Goal: Contribute content: Contribute content

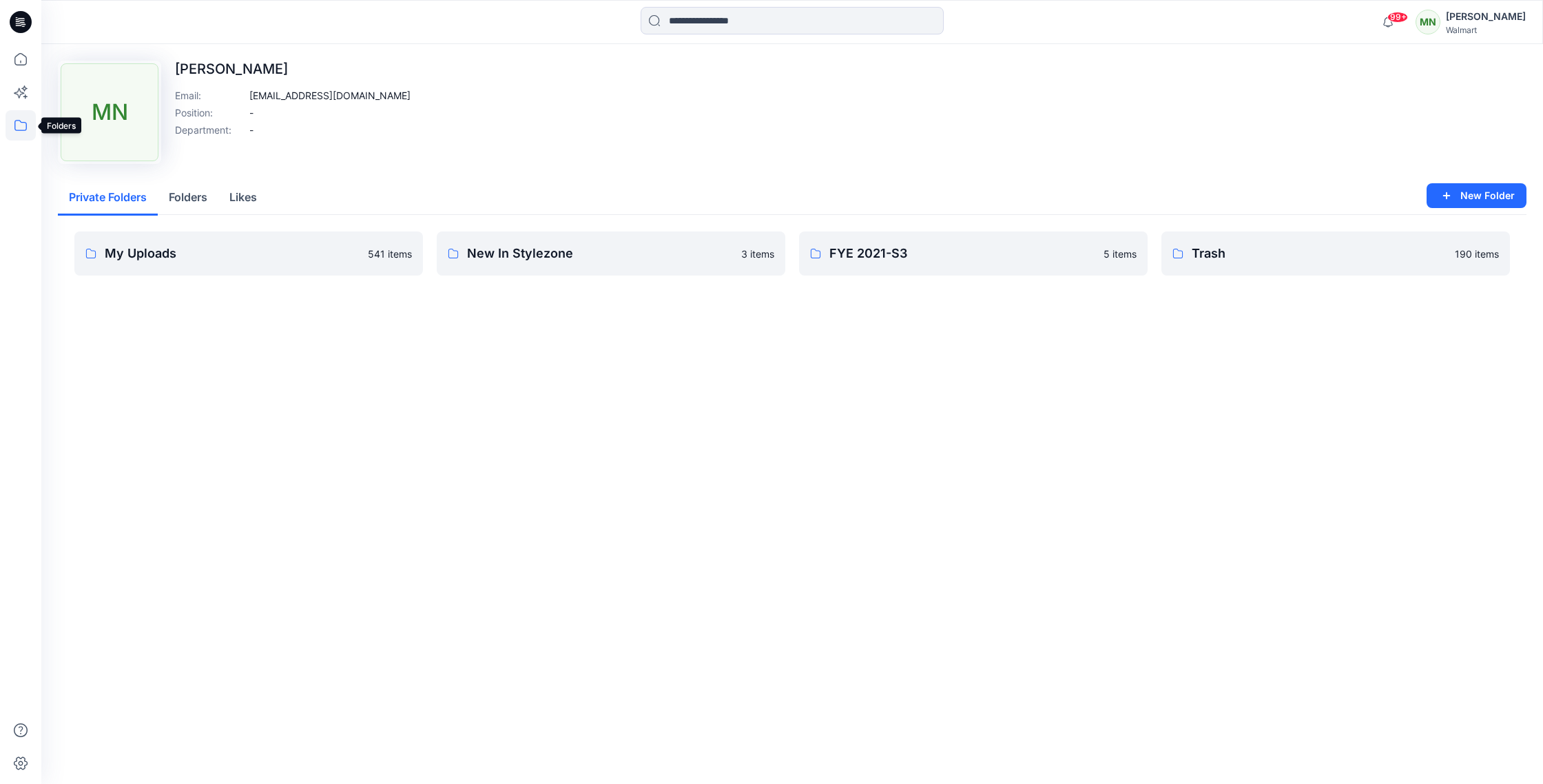
click at [20, 119] on icon at bounding box center [20, 125] width 30 height 30
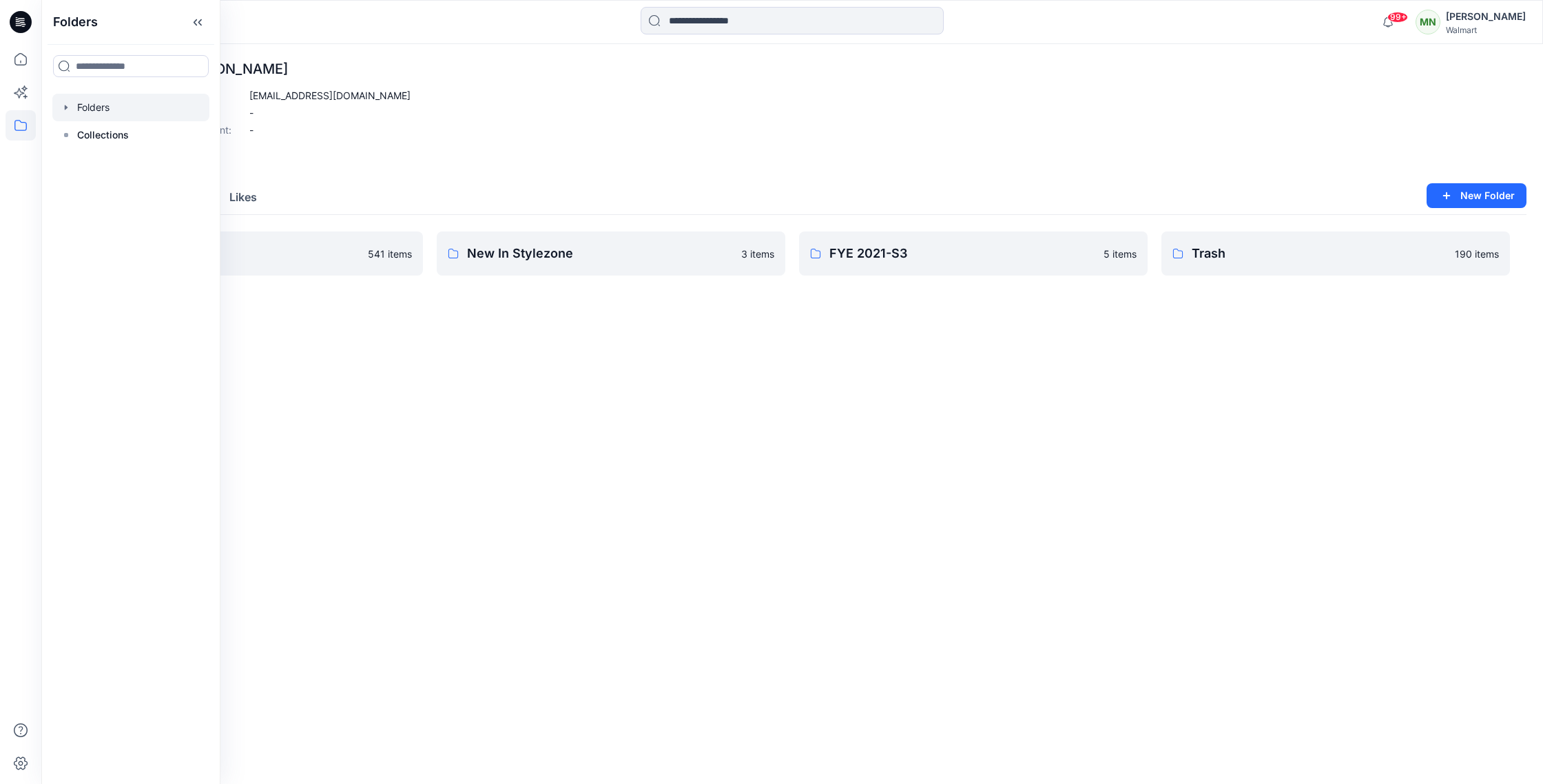
click at [108, 106] on div at bounding box center [131, 107] width 157 height 28
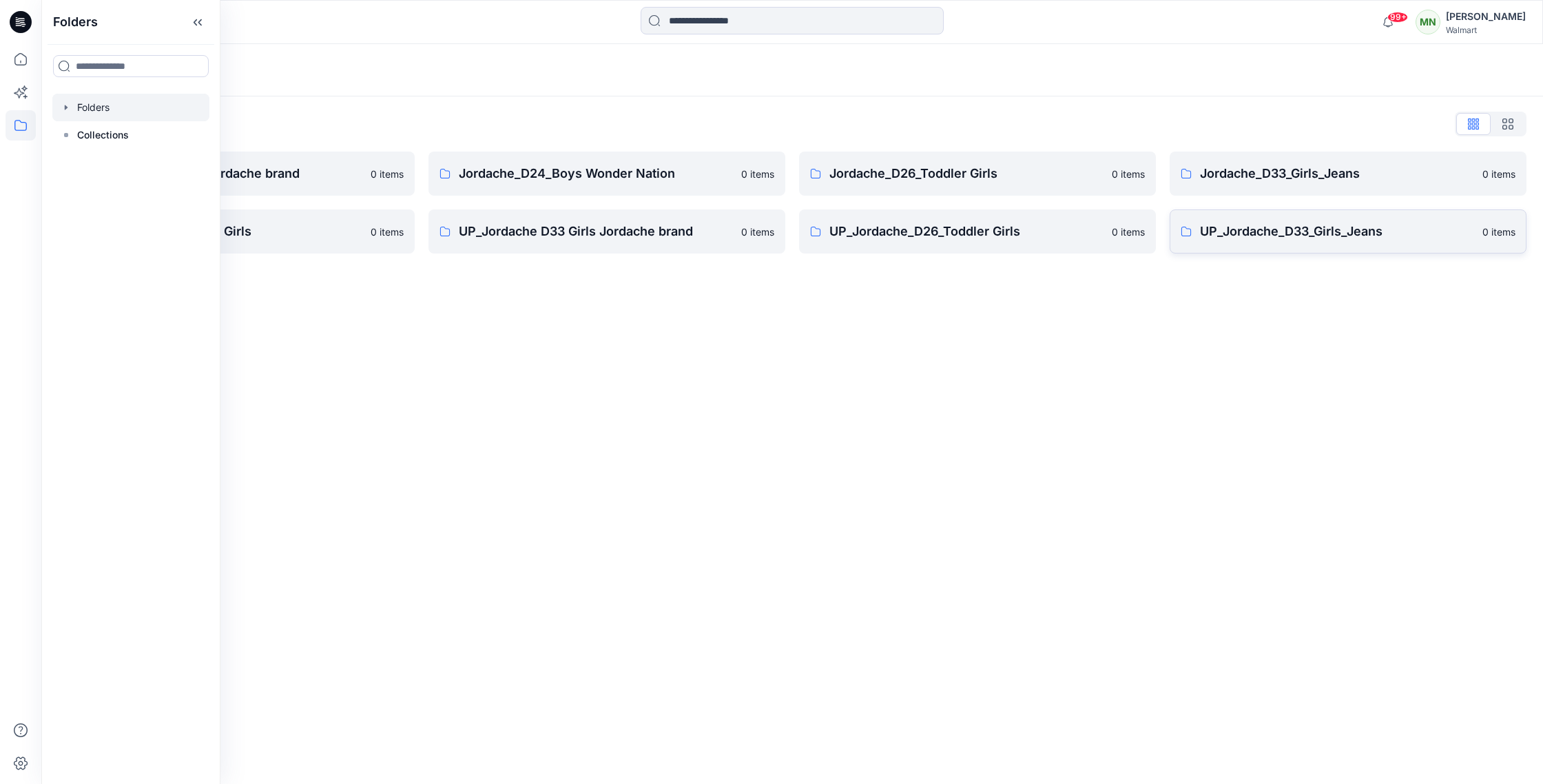
click at [1397, 242] on link "UP_Jordache_D33_Girls_Jeans 0 items" at bounding box center [1347, 232] width 356 height 44
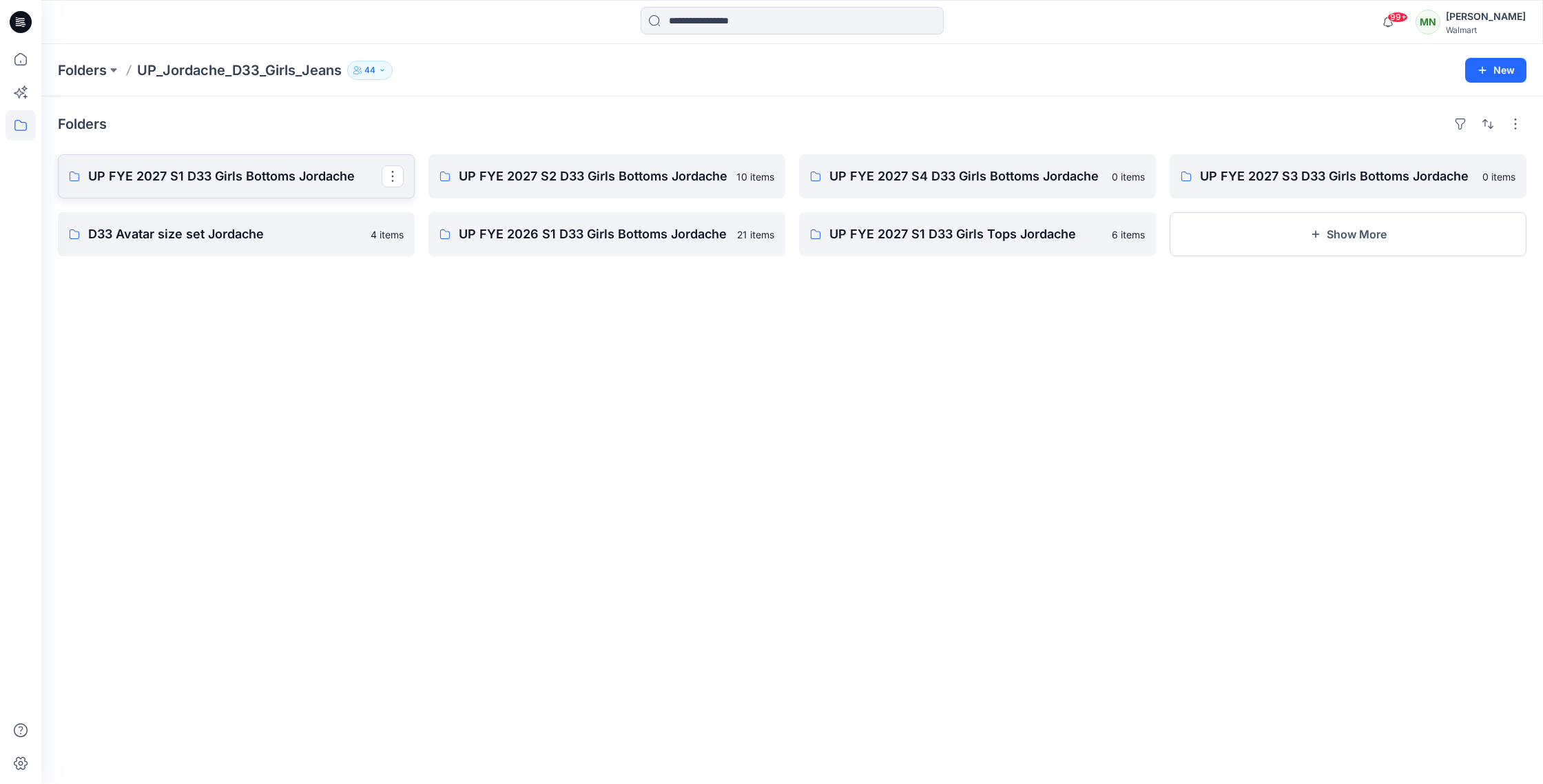
click at [187, 178] on p "UP FYE 2027 S1 D33 Girls Bottoms Jordache" at bounding box center [235, 176] width 293 height 20
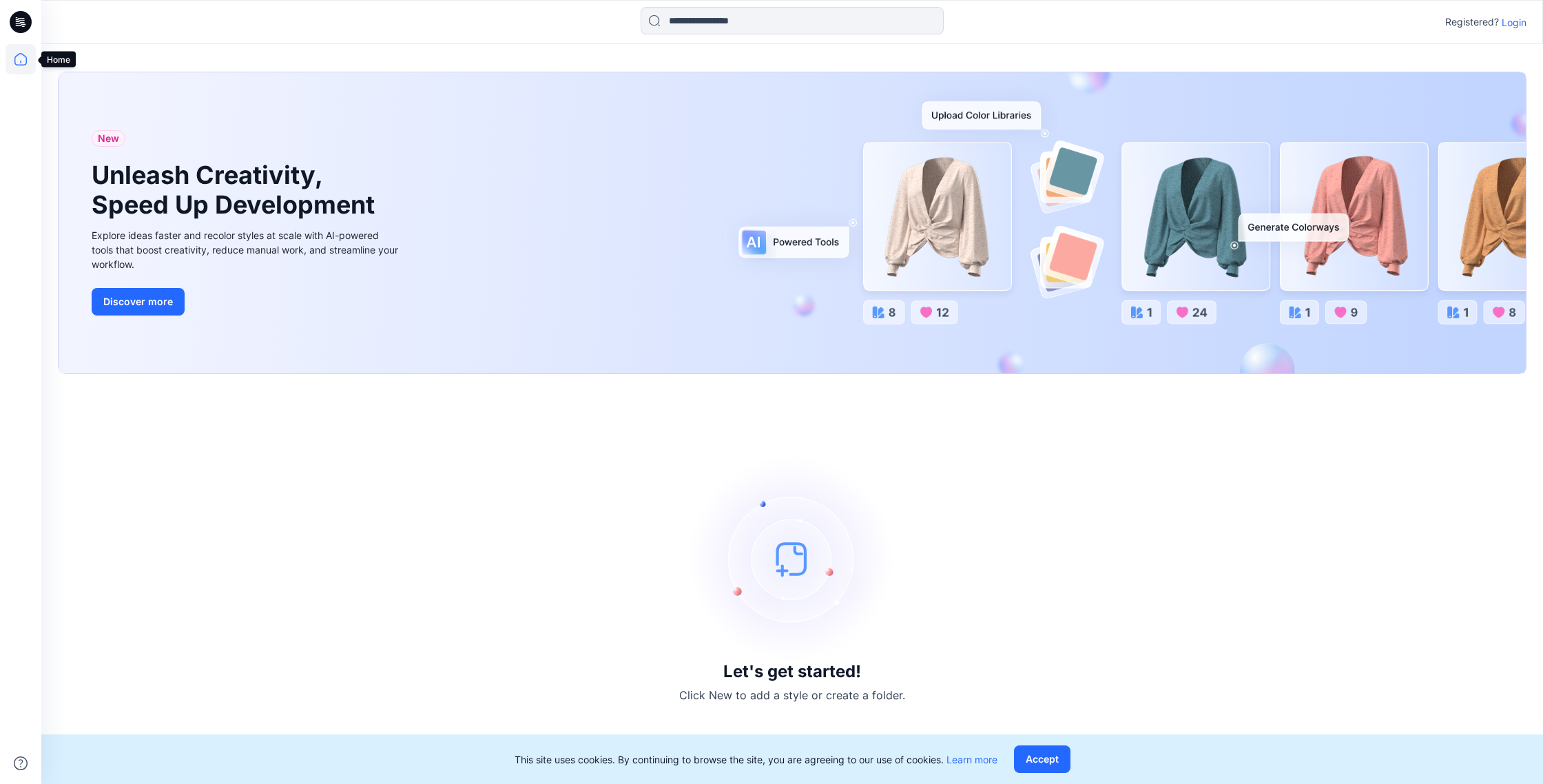
click at [25, 61] on icon at bounding box center [20, 59] width 12 height 12
click at [1518, 25] on p "Login" at bounding box center [1514, 22] width 25 height 15
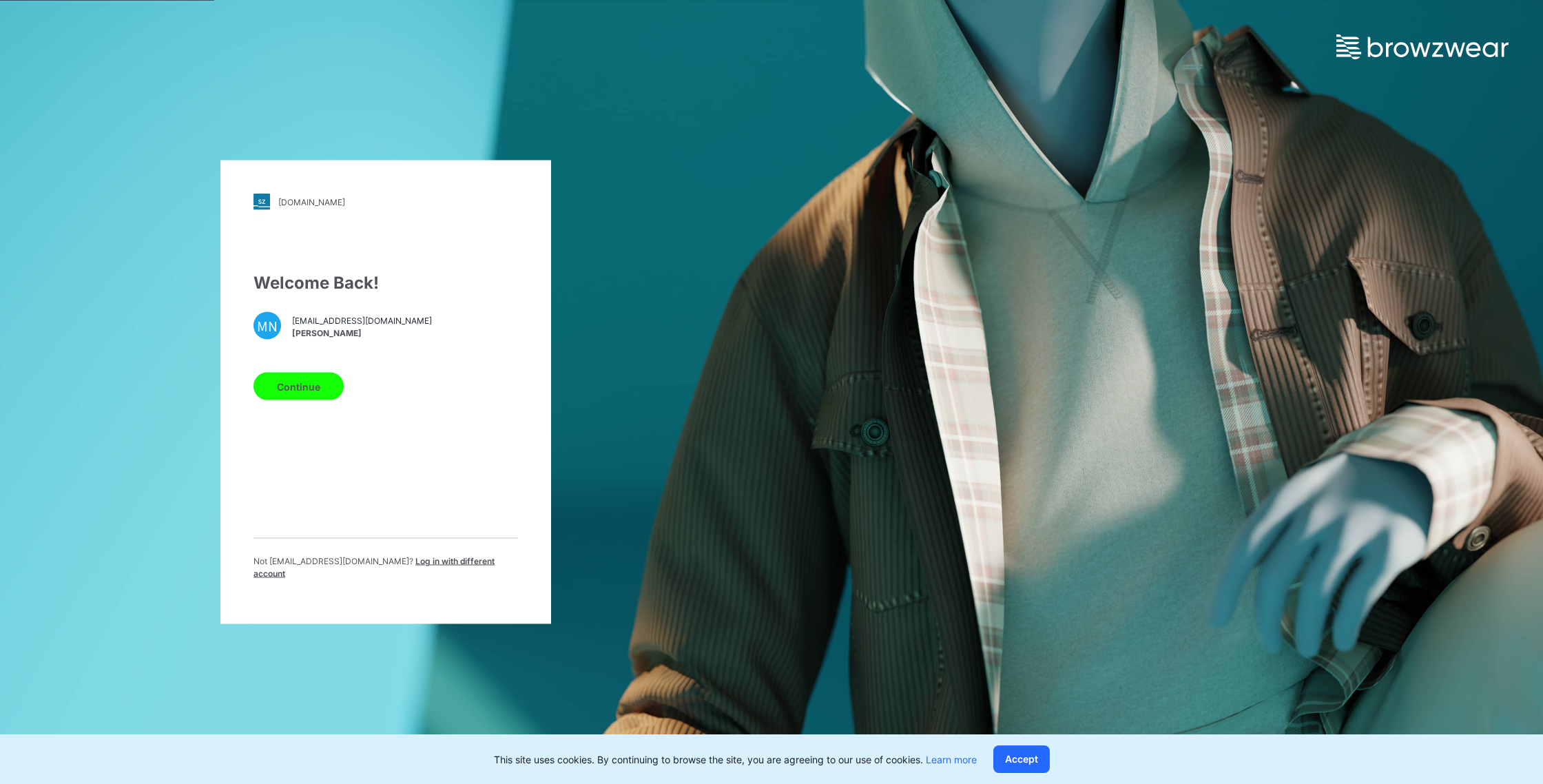
click at [328, 389] on button "Continue" at bounding box center [298, 387] width 90 height 28
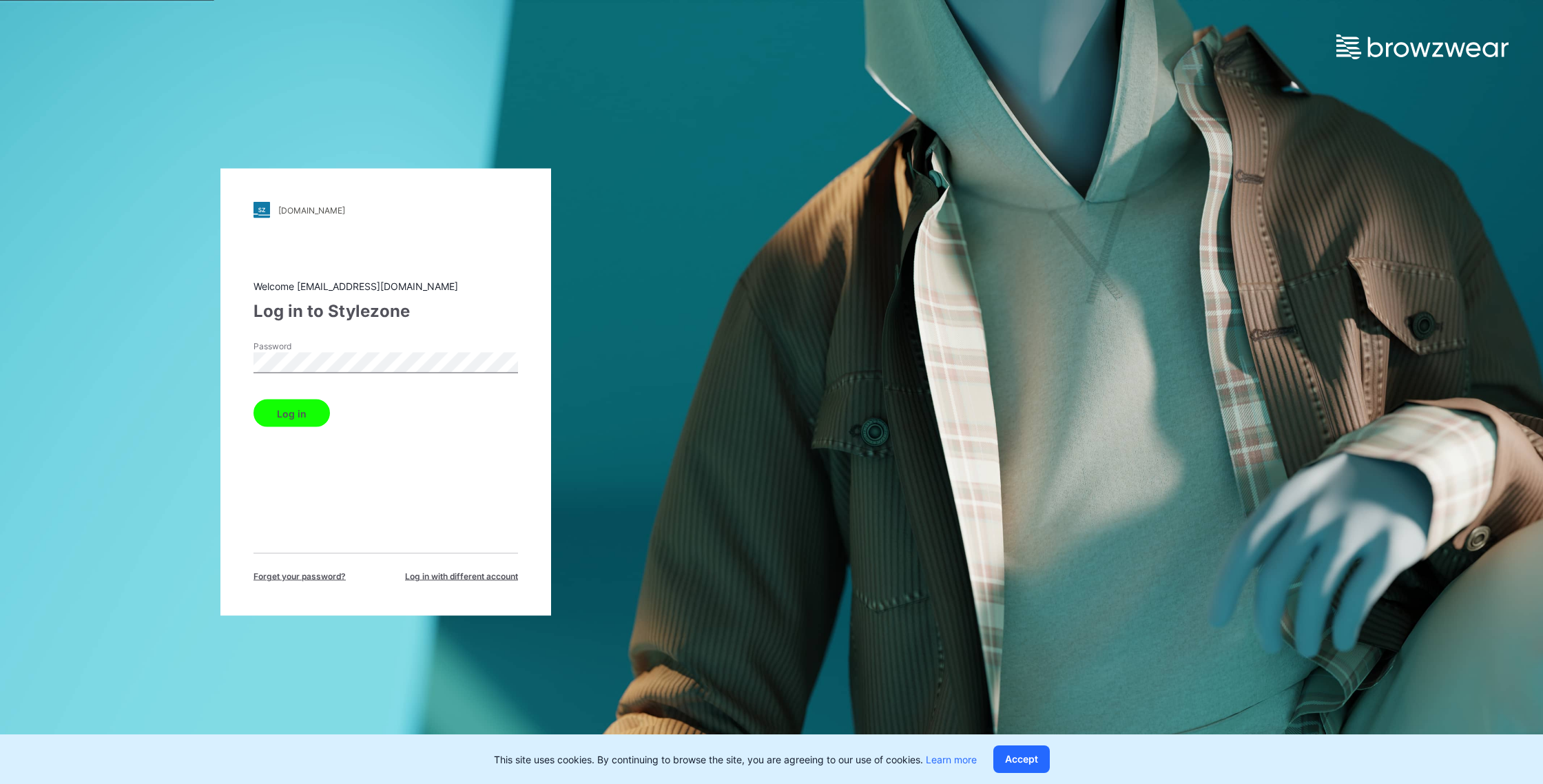
click at [305, 413] on button "Log in" at bounding box center [291, 414] width 76 height 28
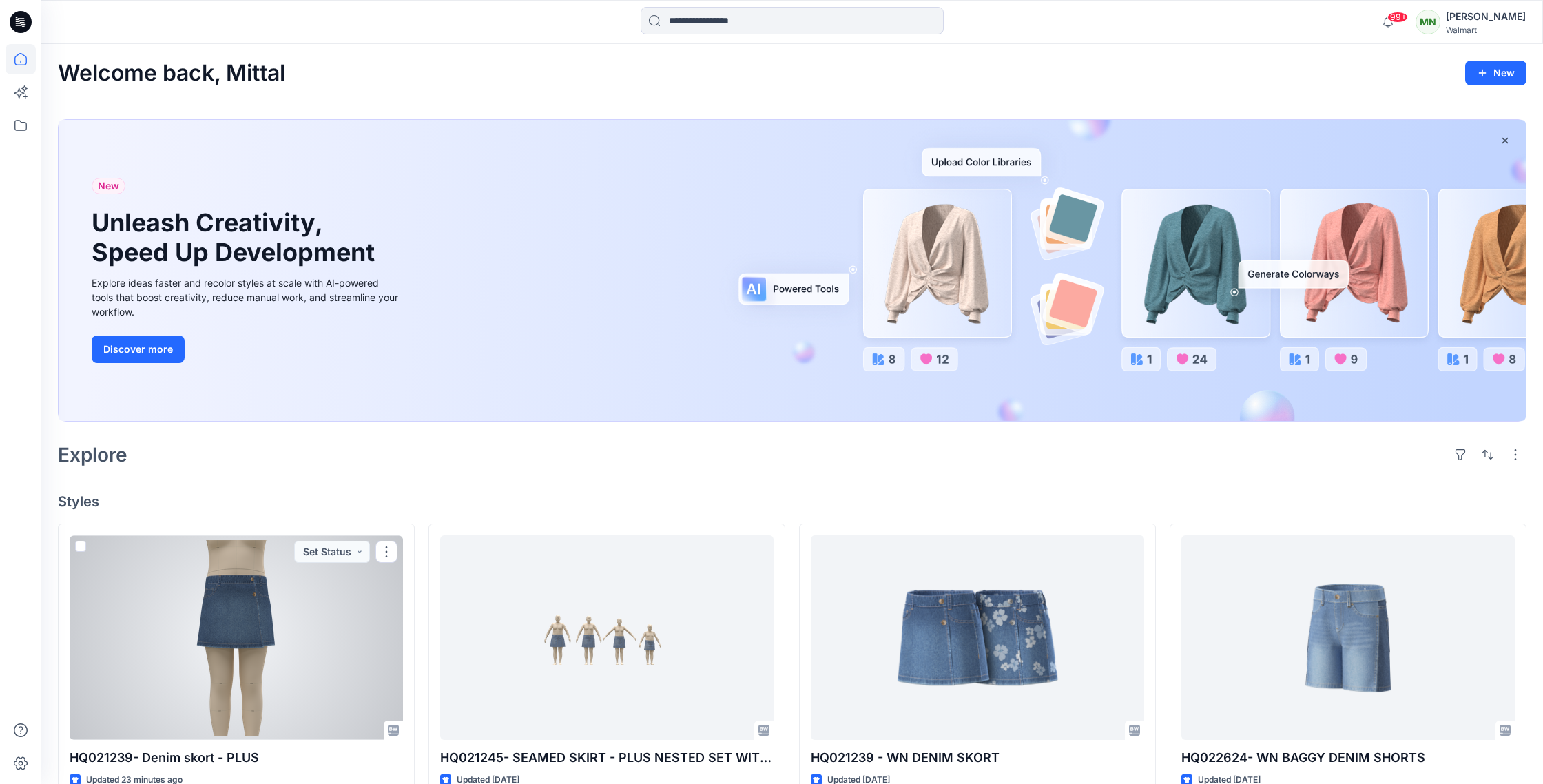
click at [311, 641] on div at bounding box center [236, 637] width 334 height 205
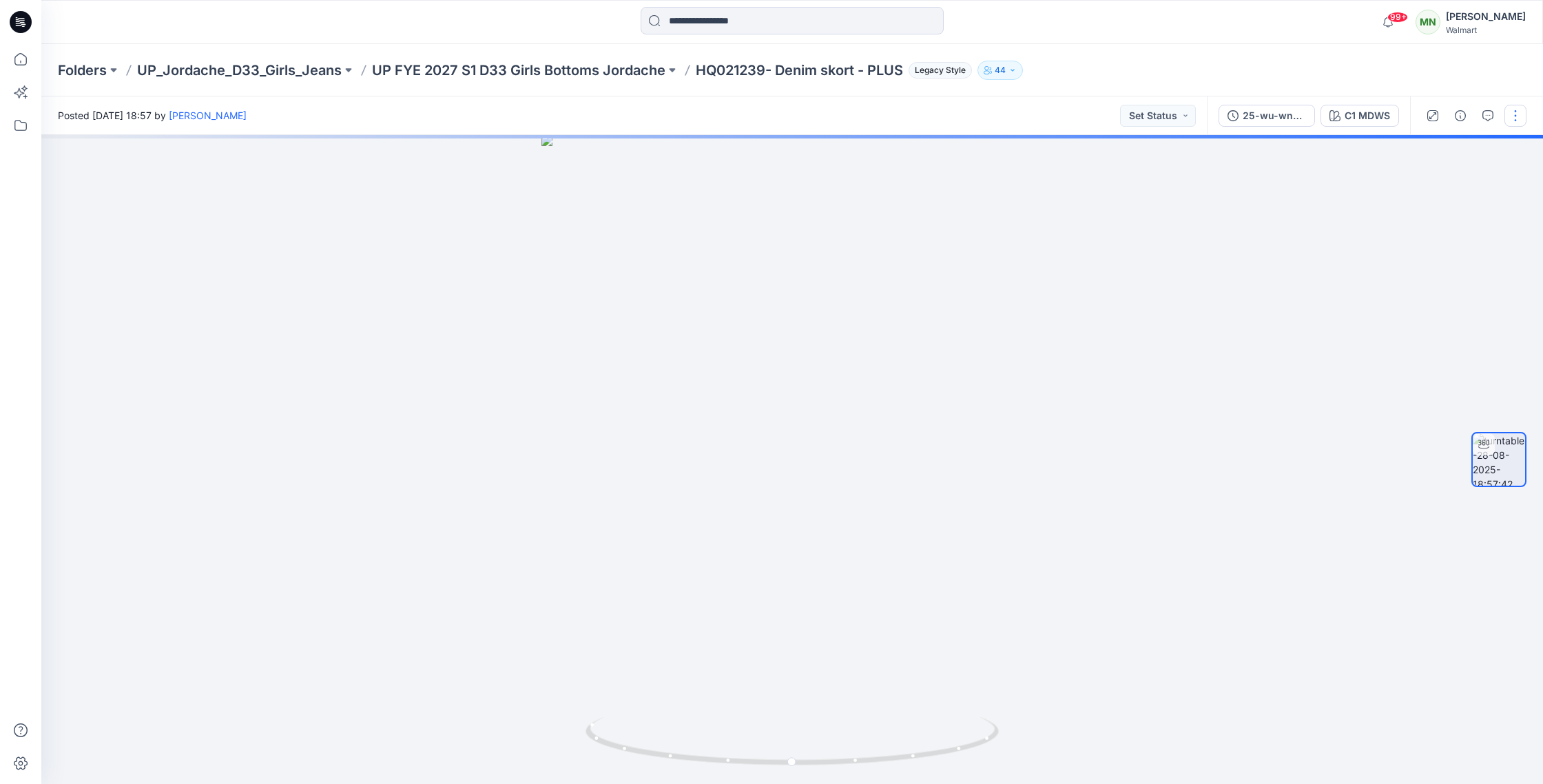
click at [1518, 118] on button "button" at bounding box center [1515, 116] width 22 height 22
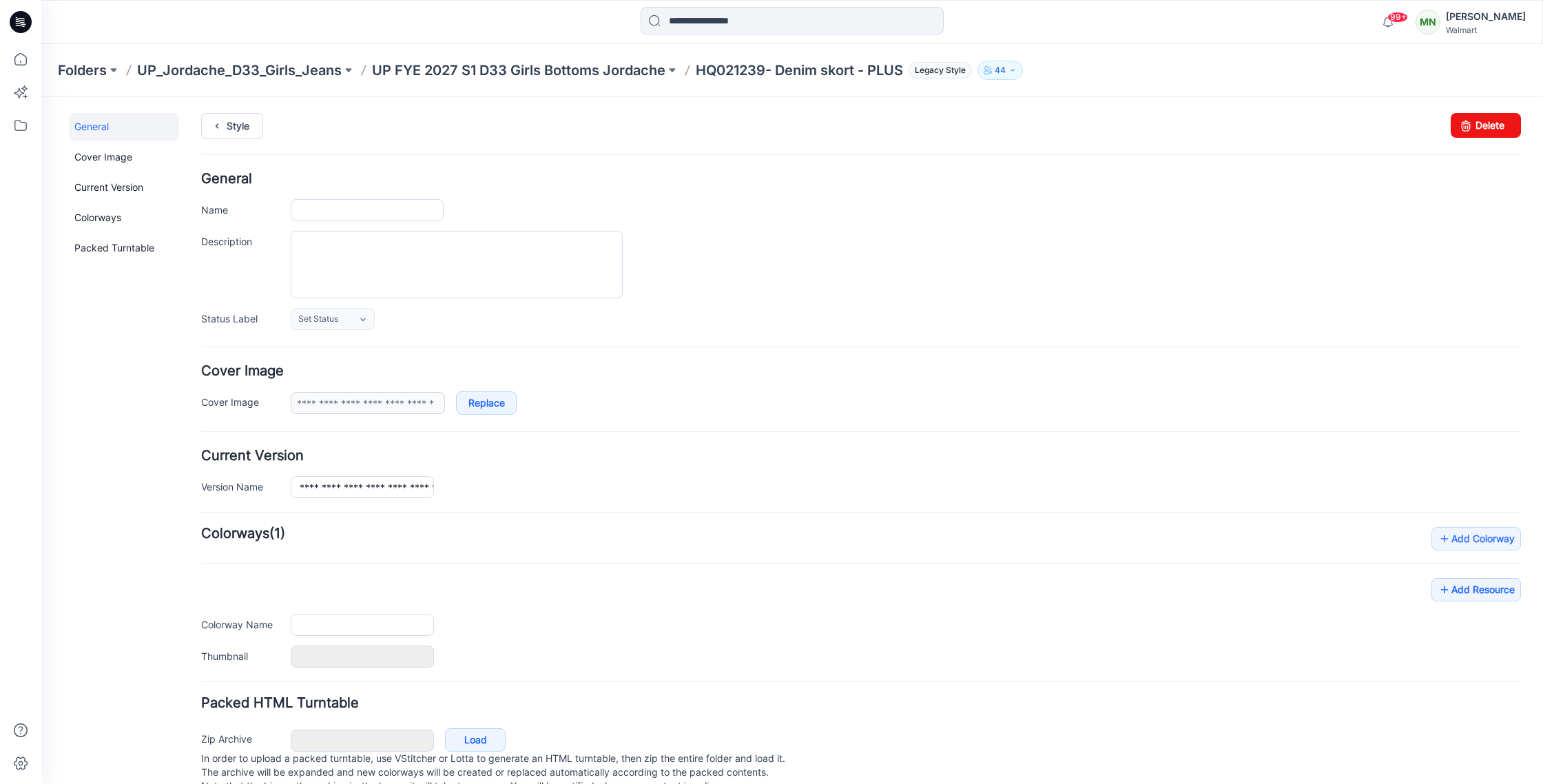
type input "**********"
type input "*******"
type input "**********"
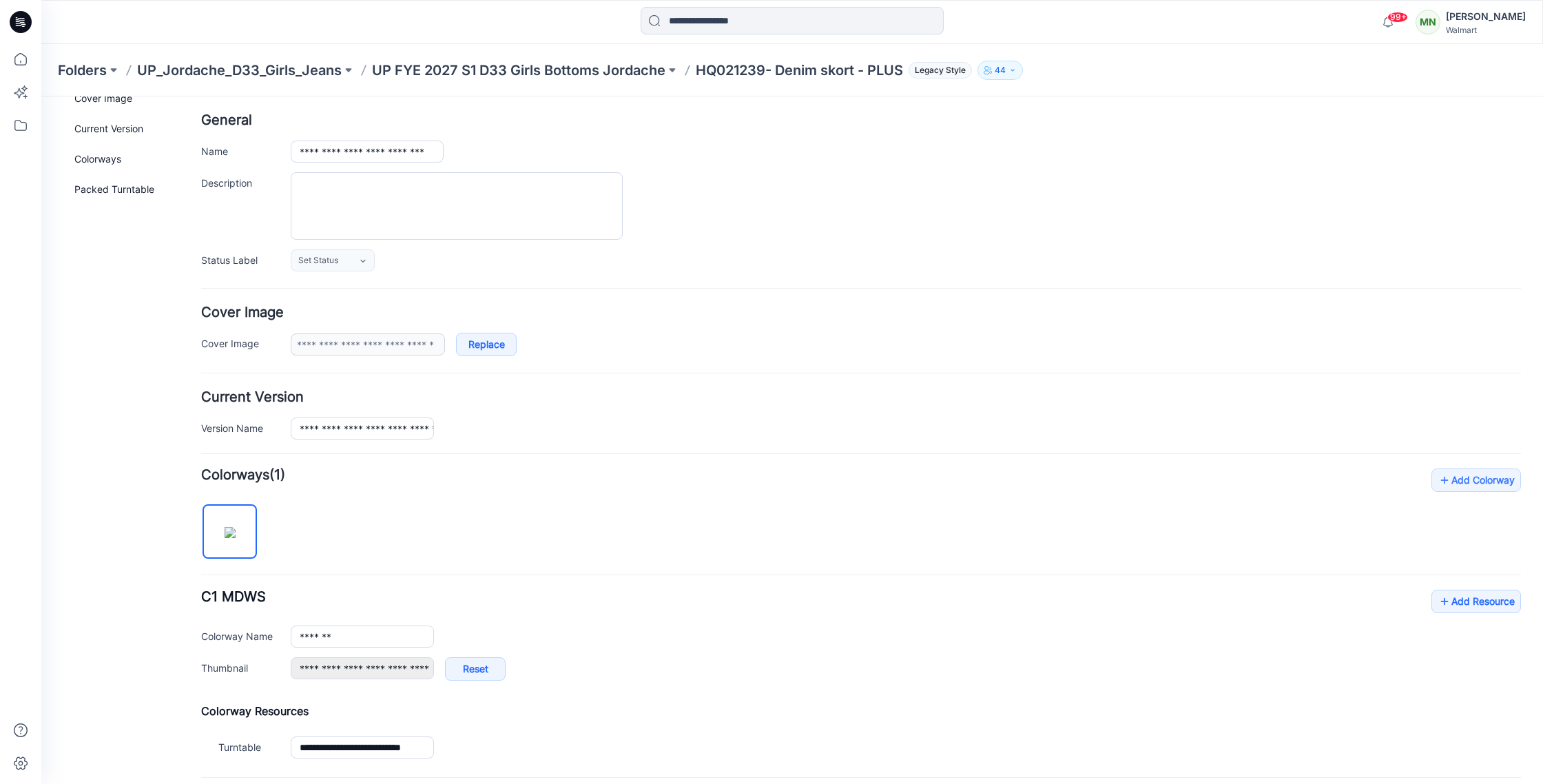
scroll to position [87, 0]
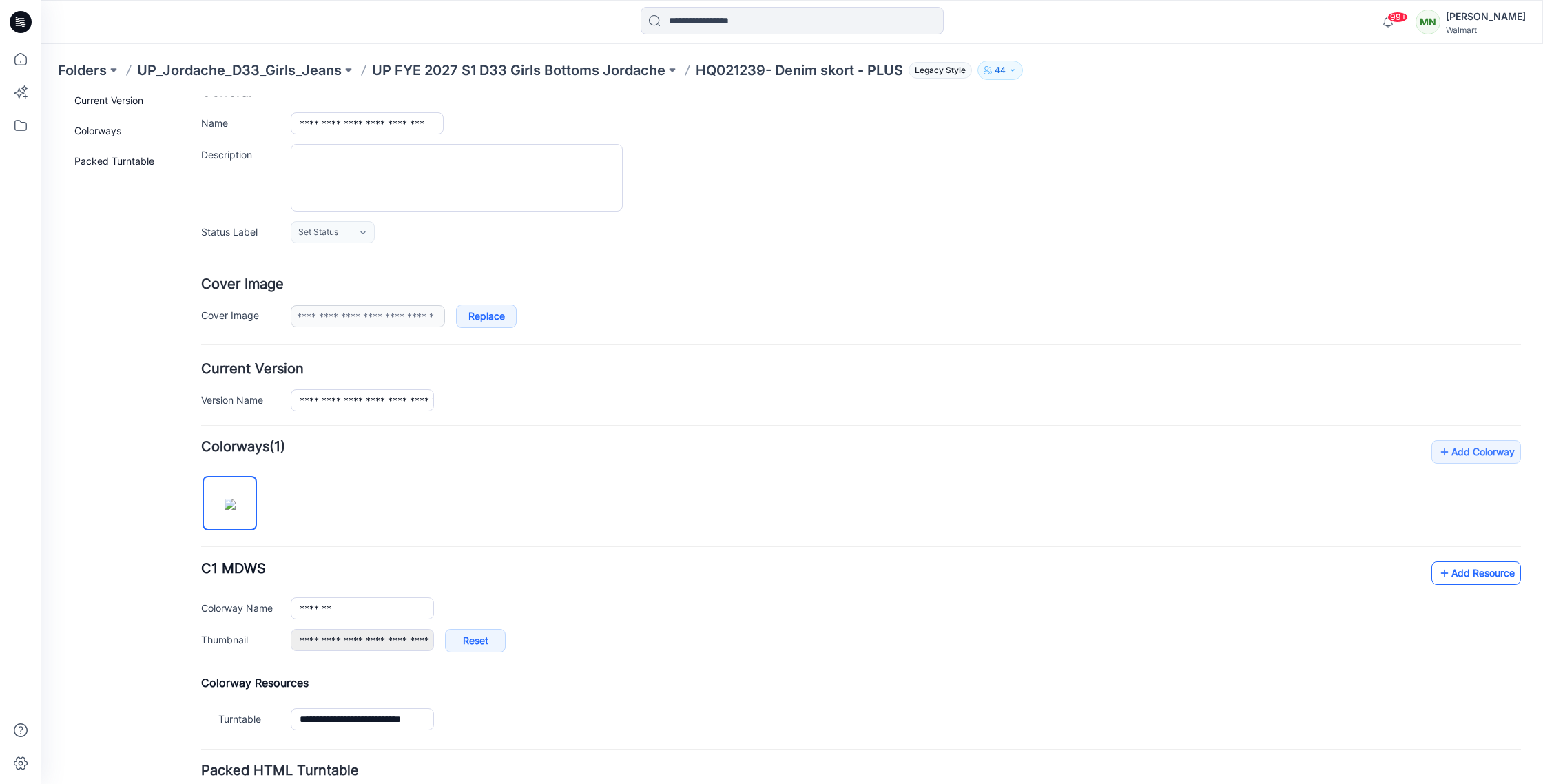
click at [1444, 572] on icon at bounding box center [1444, 573] width 14 height 22
click at [522, 63] on p "UP FYE 2027 S1 D33 Girls Bottoms Jordache" at bounding box center [519, 70] width 293 height 20
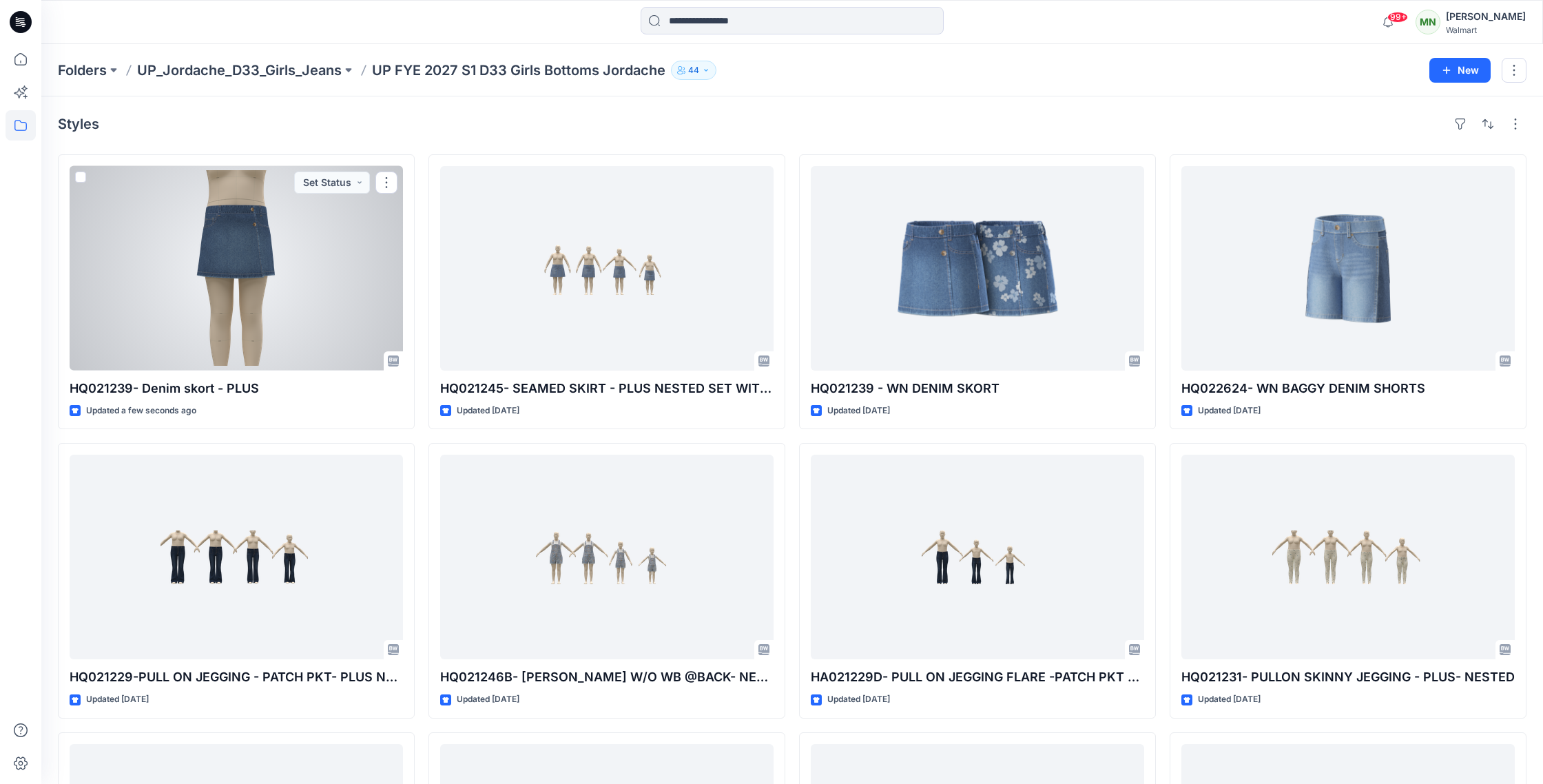
click at [300, 257] on div at bounding box center [236, 269] width 334 height 205
